Goal: Navigation & Orientation: Find specific page/section

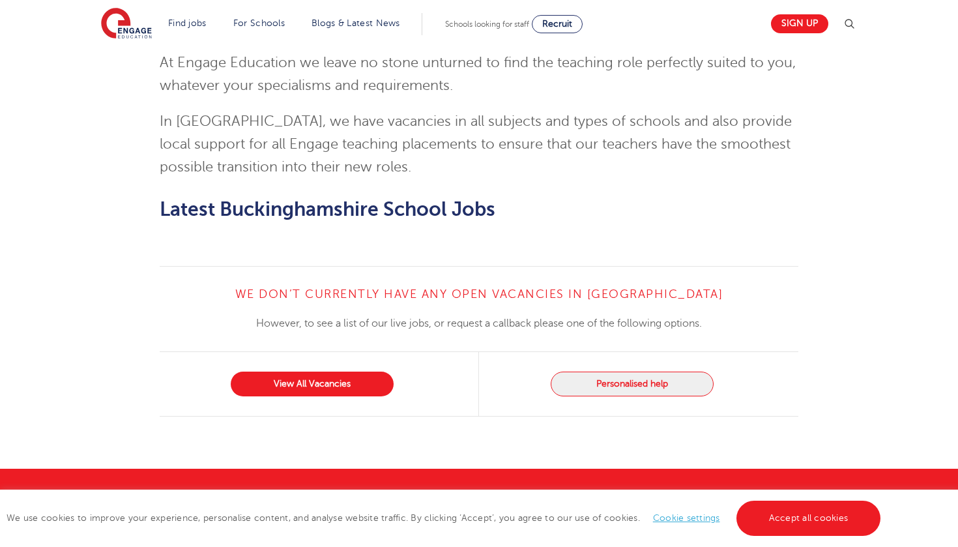
scroll to position [1554, 0]
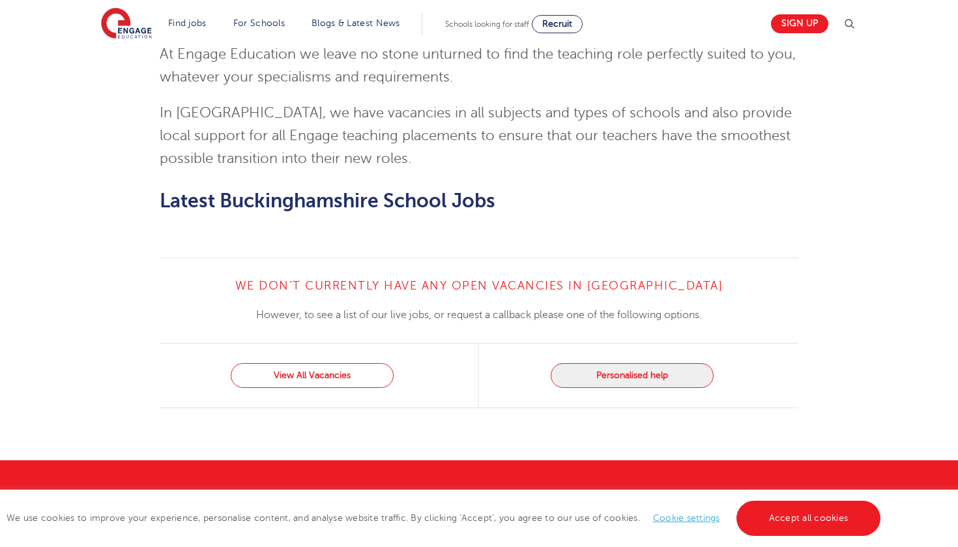
click at [325, 363] on link "View All Vacancies" at bounding box center [312, 375] width 163 height 25
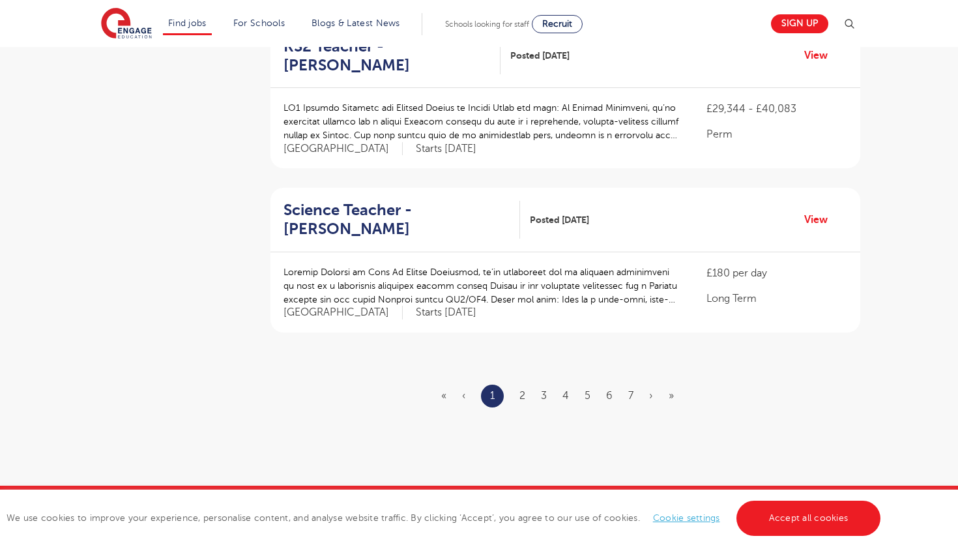
scroll to position [1495, 0]
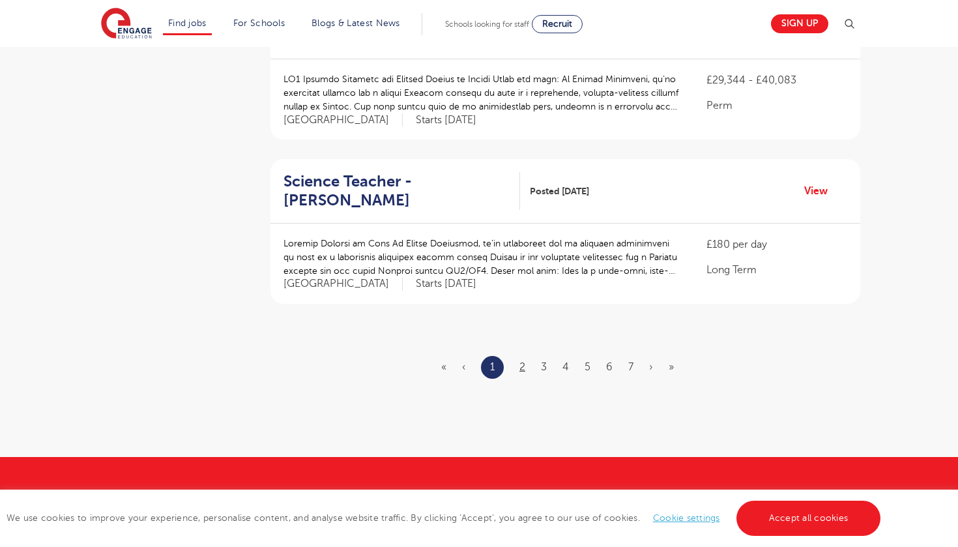
click at [519, 361] on link "2" at bounding box center [522, 367] width 6 height 12
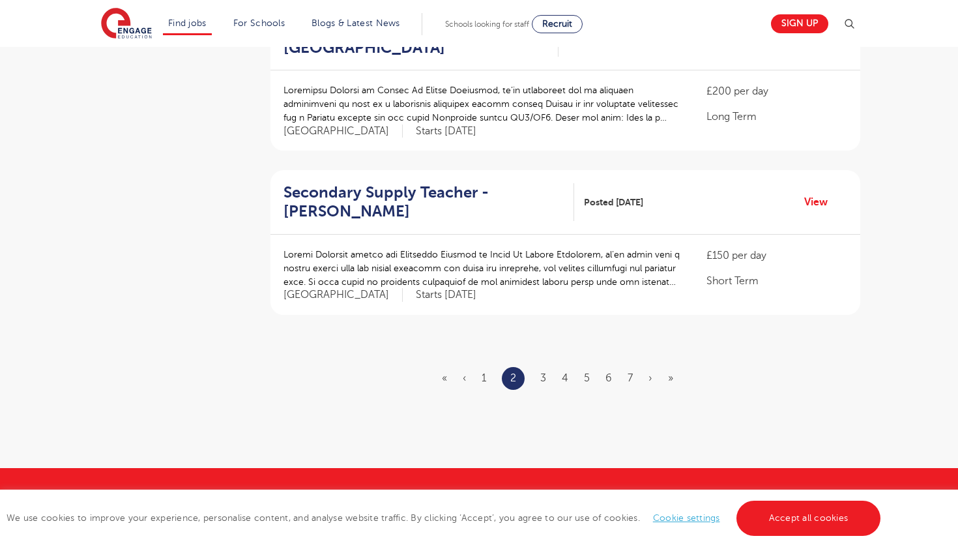
scroll to position [1488, 0]
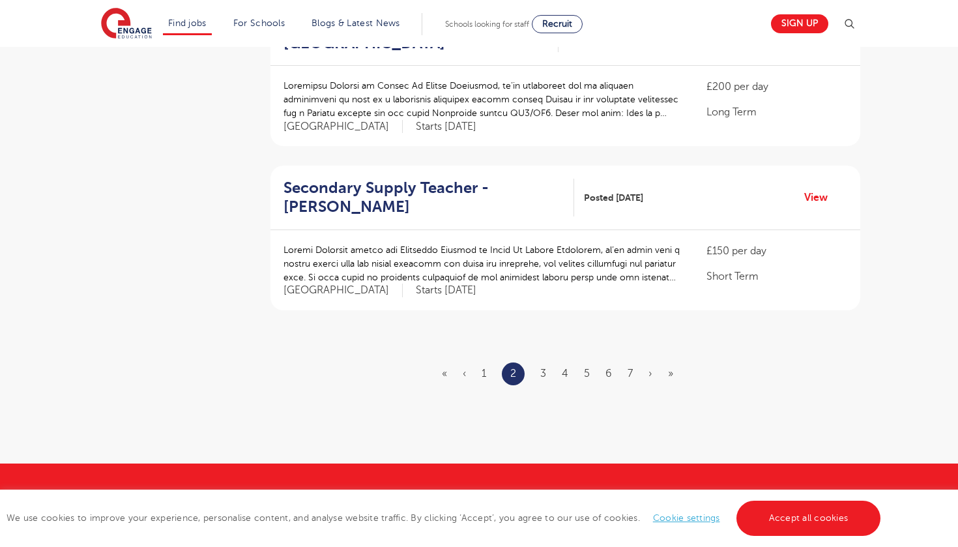
click at [544, 368] on link "3" at bounding box center [543, 374] width 6 height 12
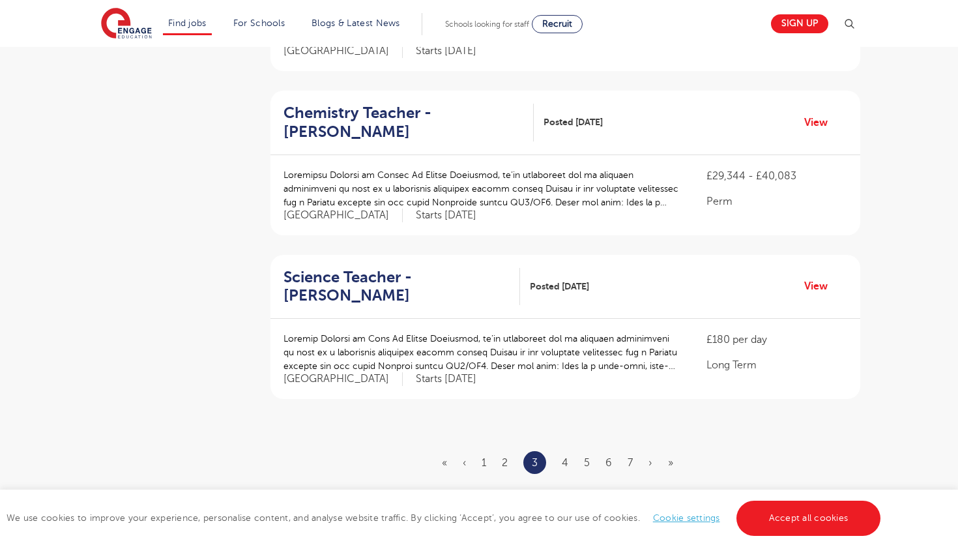
scroll to position [1456, 0]
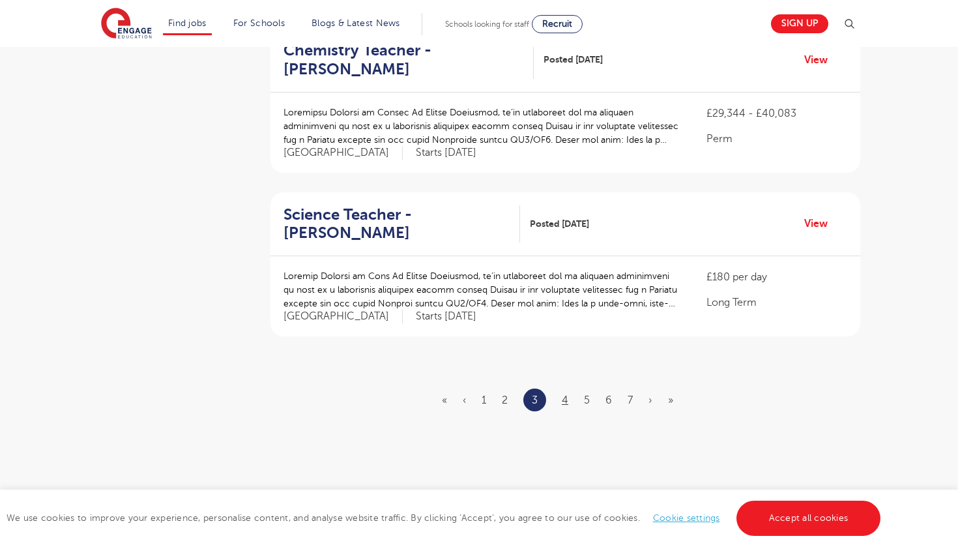
click at [564, 394] on link "4" at bounding box center [565, 400] width 7 height 12
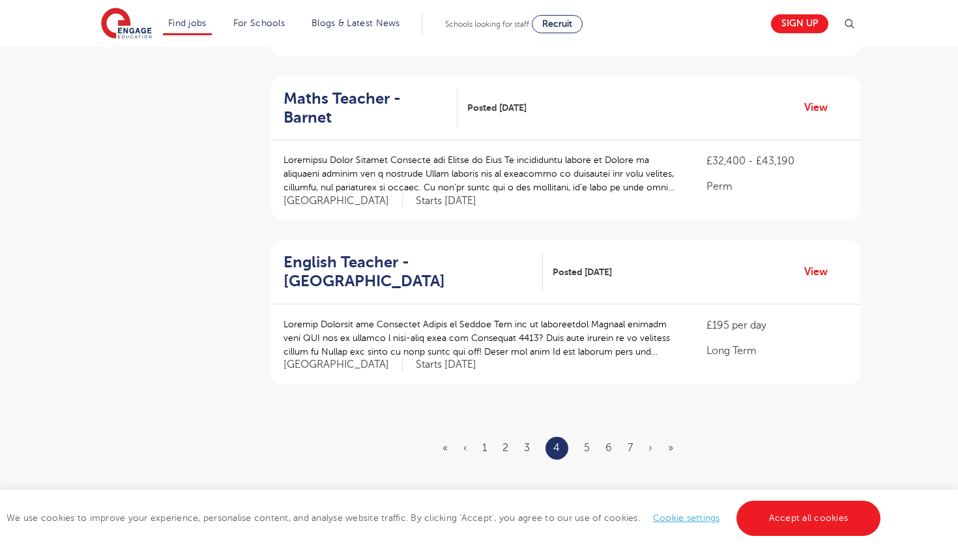
scroll to position [1430, 0]
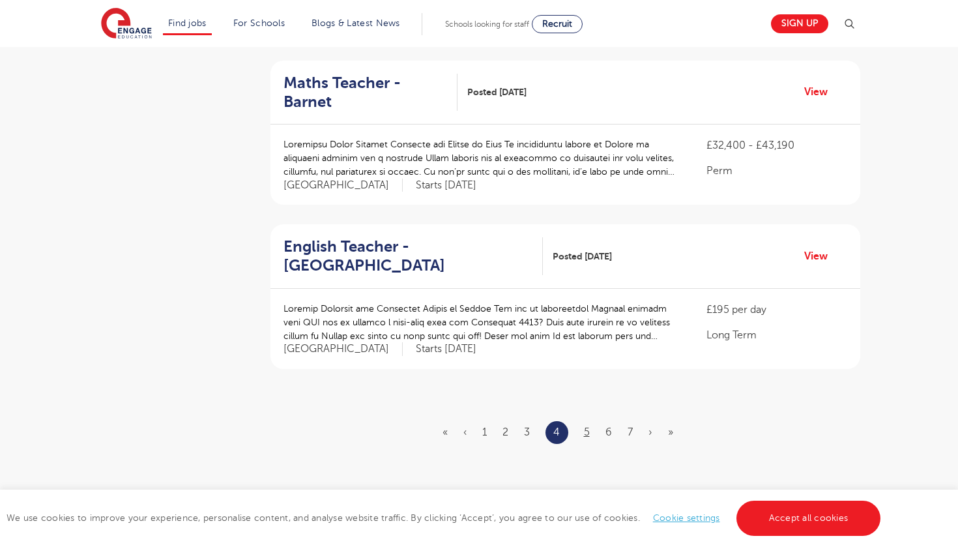
click at [586, 426] on link "5" at bounding box center [587, 432] width 6 height 12
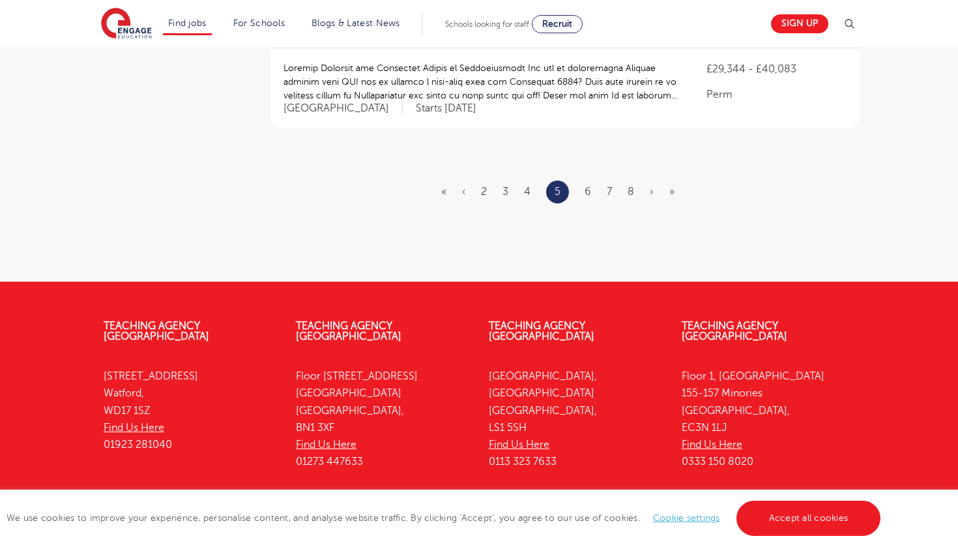
scroll to position [1711, 0]
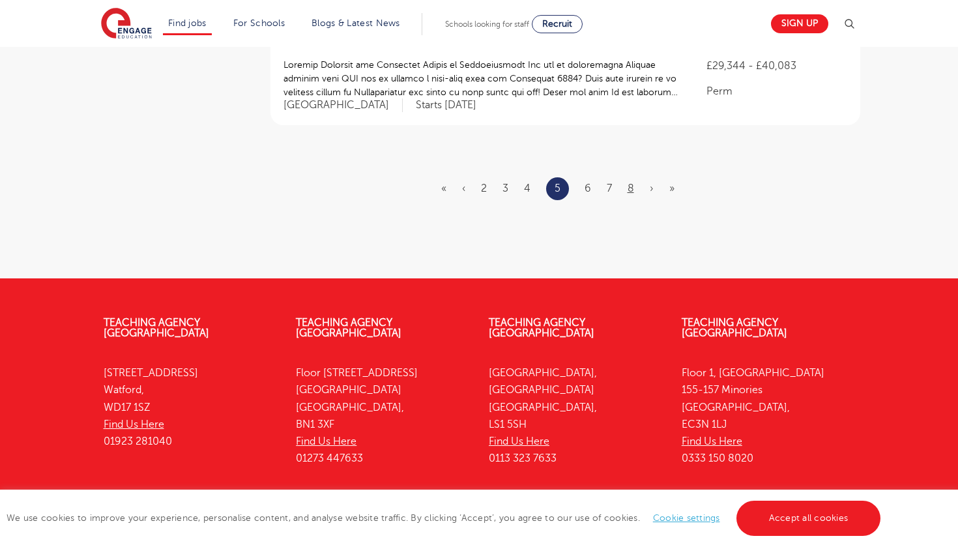
click at [633, 182] on link "8" at bounding box center [631, 188] width 7 height 12
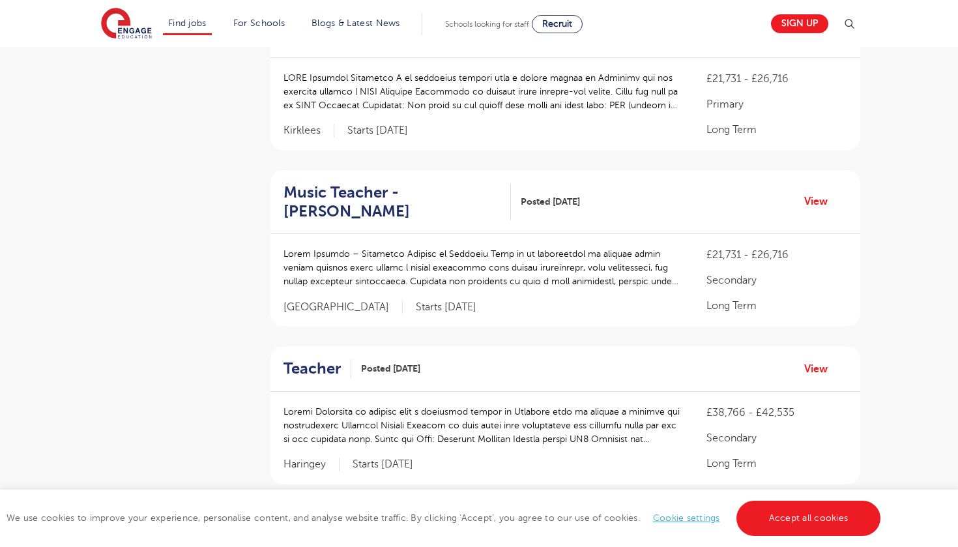
scroll to position [1019, 0]
